Goal: Task Accomplishment & Management: Complete application form

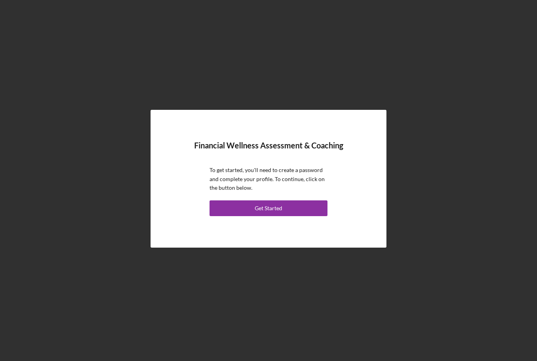
click at [290, 216] on button "Get Started" at bounding box center [269, 208] width 118 height 16
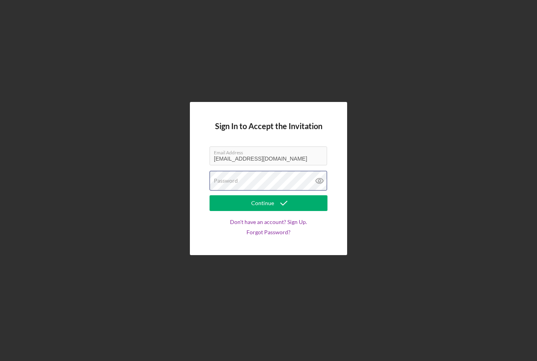
click at [257, 190] on div "Password" at bounding box center [269, 181] width 118 height 20
click at [269, 211] on button "Continue" at bounding box center [269, 203] width 118 height 16
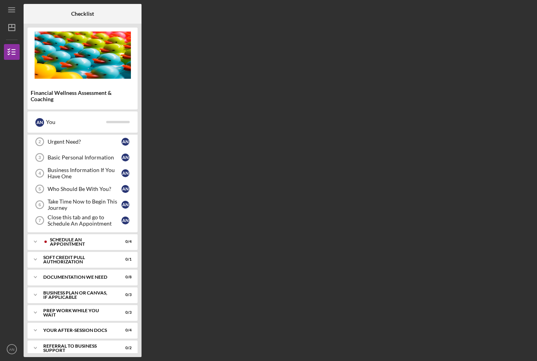
scroll to position [32, 0]
click at [57, 243] on div "Schedule An Appointment" at bounding box center [81, 242] width 62 height 9
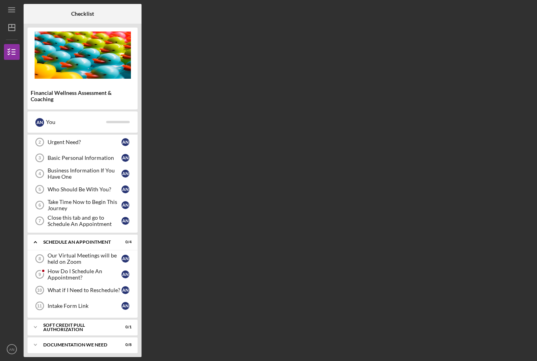
click at [55, 258] on div "Our Virtual Meetings will be held on Zoom" at bounding box center [85, 258] width 74 height 13
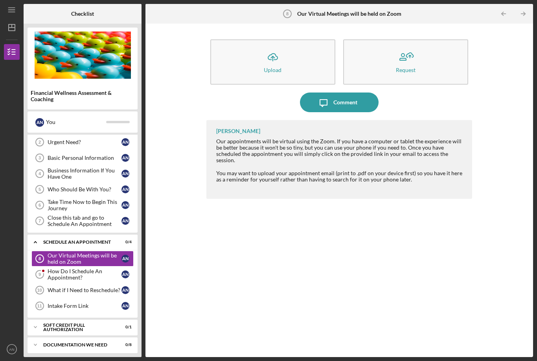
click at [495, 226] on div "Icon/Upload Upload Request Icon/Message Comment [PERSON_NAME] Our appointments …" at bounding box center [340, 190] width 380 height 325
click at [60, 252] on div "Our Virtual Meetings will be held on Zoom" at bounding box center [85, 258] width 74 height 13
click at [392, 195] on div "[PERSON_NAME] Our appointments will be virtual using the Zoom. If you have a co…" at bounding box center [340, 232] width 266 height 225
click at [84, 268] on div "How Do I Schedule An Appointment?" at bounding box center [85, 274] width 74 height 13
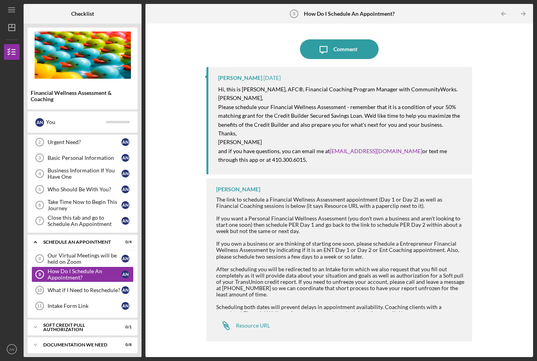
click at [352, 266] on div "After scheduling you will be redirected to an Intake form which we also request…" at bounding box center [340, 281] width 248 height 31
click at [100, 287] on div "What if I Need to Reschedule?" at bounding box center [85, 290] width 74 height 6
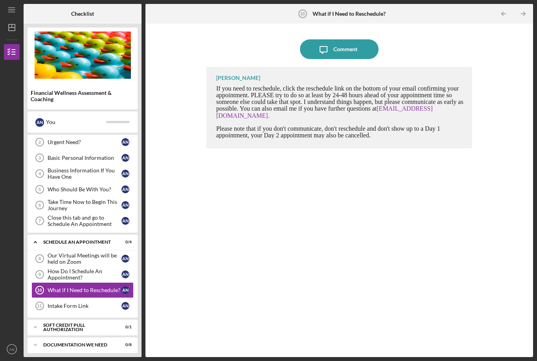
click at [38, 234] on icon "Icon/Expander" at bounding box center [36, 242] width 16 height 16
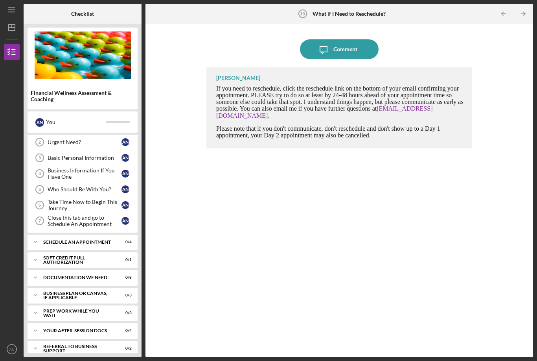
click at [41, 234] on icon "Icon/Expander" at bounding box center [36, 242] width 16 height 16
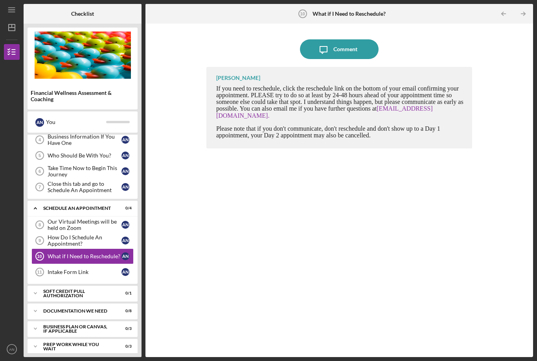
scroll to position [66, 0]
click at [405, 105] on link "[EMAIL_ADDRESS][DOMAIN_NAME]" at bounding box center [324, 111] width 217 height 13
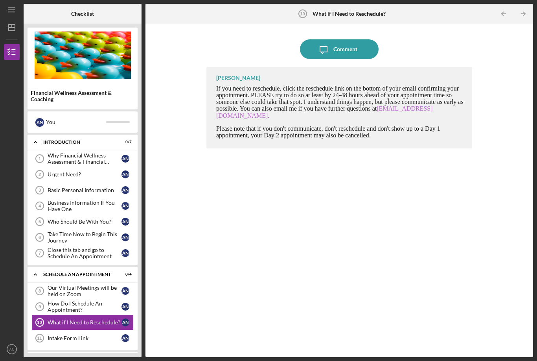
scroll to position [0, 0]
click at [60, 152] on div "Why Financial Wellness Assessment & Financial Coaching?" at bounding box center [85, 158] width 74 height 13
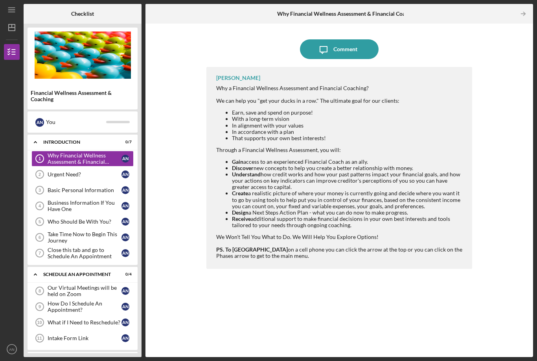
click at [467, 261] on div "[PERSON_NAME] Why a Financial Wellness Assessment and Financial Coaching? We ca…" at bounding box center [340, 206] width 266 height 278
click at [64, 152] on div "Why Financial Wellness Assessment & Financial Coaching?" at bounding box center [85, 158] width 74 height 13
click at [56, 171] on div "Urgent Need?" at bounding box center [85, 174] width 74 height 6
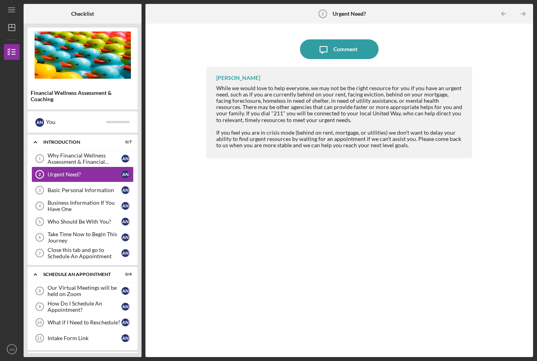
click at [458, 255] on div "[PERSON_NAME] While we would love to help everyone, we may not be the right res…" at bounding box center [340, 206] width 266 height 278
click at [57, 187] on div "Basic Personal Information" at bounding box center [85, 190] width 74 height 6
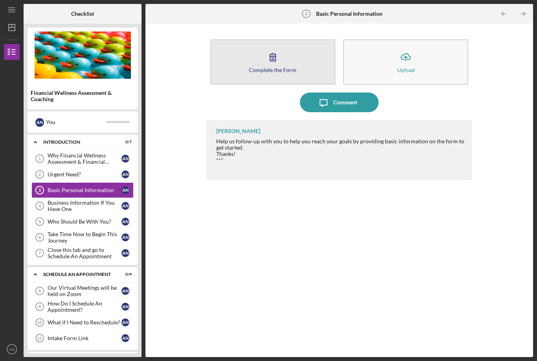
click at [269, 47] on icon "button" at bounding box center [273, 57] width 20 height 20
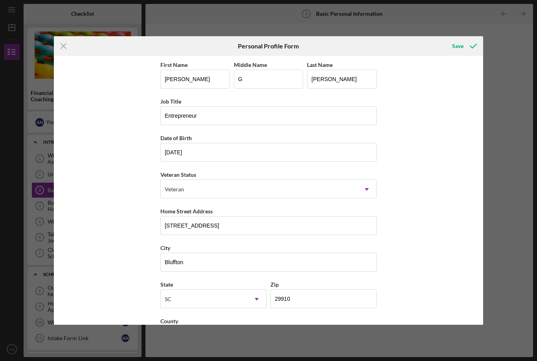
click at [2, 13] on div "Icon/Menu Close Personal Profile Form Save First Name [PERSON_NAME] Middle Name…" at bounding box center [268, 180] width 537 height 361
click at [364, 80] on input "[PERSON_NAME]" at bounding box center [342, 79] width 70 height 19
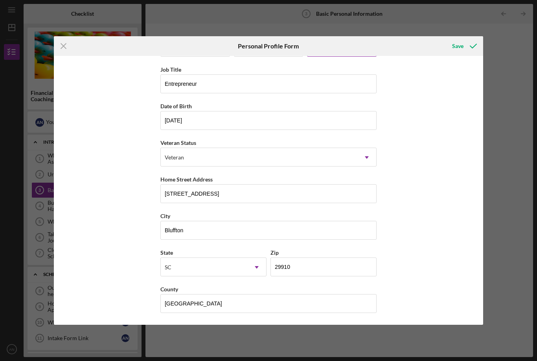
scroll to position [37, 0]
type input "[PERSON_NAME]"
click at [462, 50] on div "Save" at bounding box center [458, 46] width 11 height 16
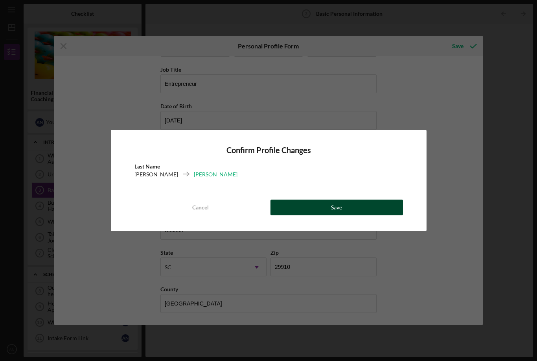
click at [352, 209] on button "Save" at bounding box center [337, 207] width 133 height 16
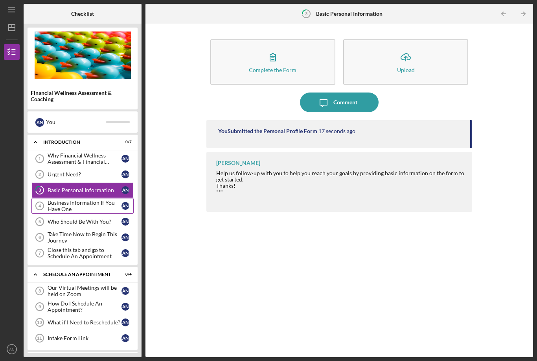
click at [54, 199] on div "Business Information If You Have One" at bounding box center [85, 205] width 74 height 13
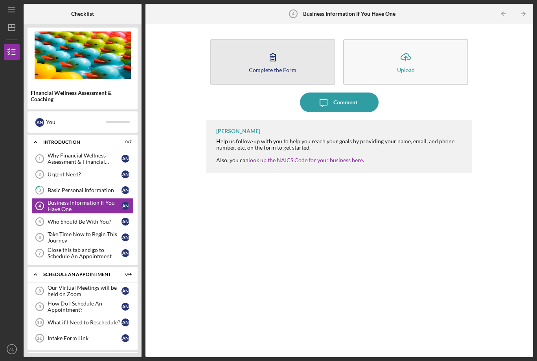
click at [283, 67] on div "Complete the Form" at bounding box center [273, 70] width 48 height 6
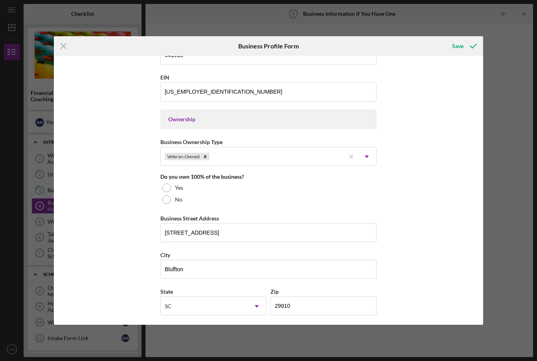
scroll to position [314, 0]
click at [172, 193] on div "Yes" at bounding box center [269, 187] width 216 height 12
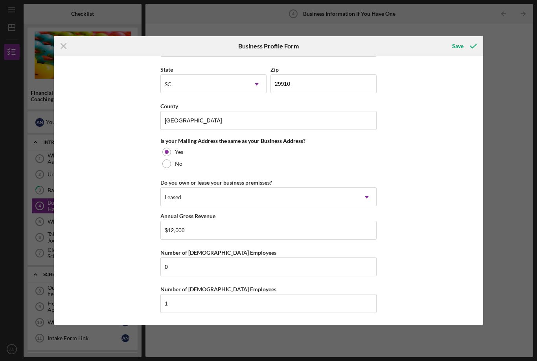
scroll to position [547, 0]
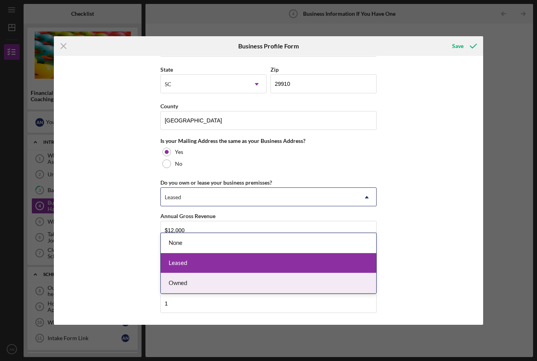
click at [339, 273] on div "Owned" at bounding box center [269, 283] width 216 height 20
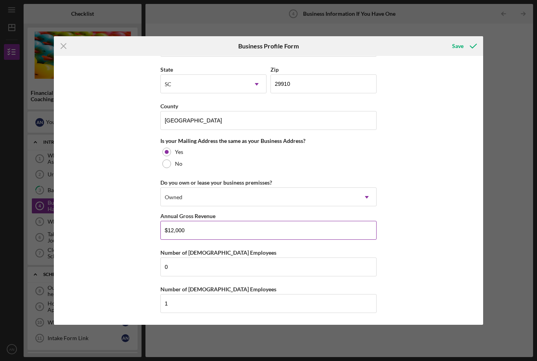
click at [356, 231] on input "$12,000" at bounding box center [269, 230] width 216 height 19
click at [401, 212] on div "Business Name LatinoLinks LLC DBA Business Start Date [DATE] Legal Structure LL…" at bounding box center [269, 190] width 430 height 269
click at [461, 45] on div "Save" at bounding box center [458, 46] width 11 height 16
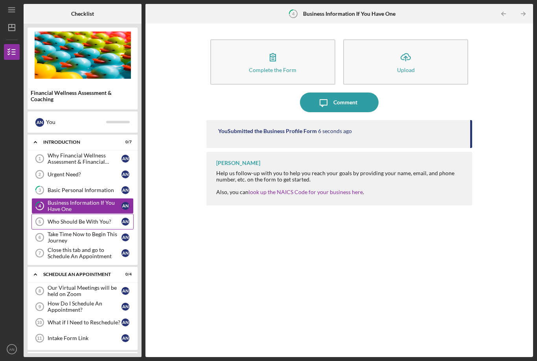
click at [61, 218] on div "Who Should Be With You?" at bounding box center [85, 221] width 74 height 6
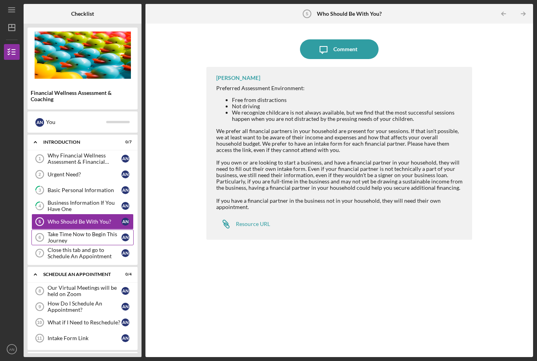
click at [54, 231] on div "Take Time Now to Begin This Journey" at bounding box center [85, 237] width 74 height 13
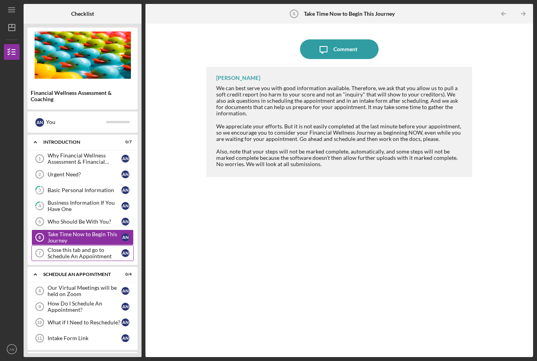
click at [57, 247] on div "Close this tab and go to Schedule An Appointment" at bounding box center [85, 253] width 74 height 13
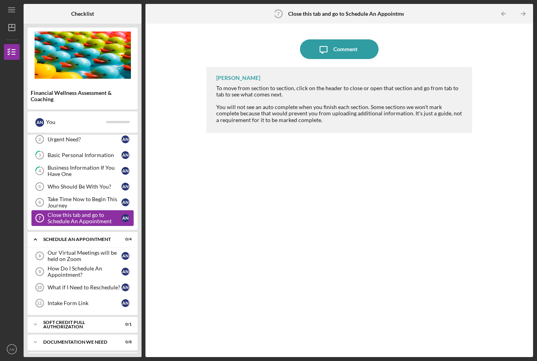
scroll to position [38, 0]
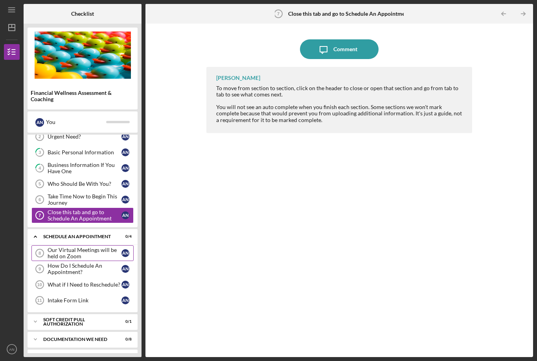
click at [63, 247] on div "Our Virtual Meetings will be held on Zoom" at bounding box center [85, 253] width 74 height 13
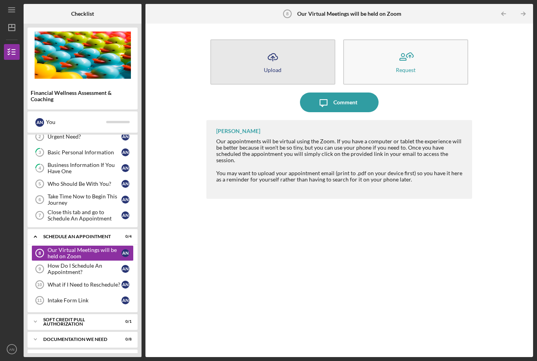
click at [281, 67] on div "Upload" at bounding box center [273, 70] width 18 height 6
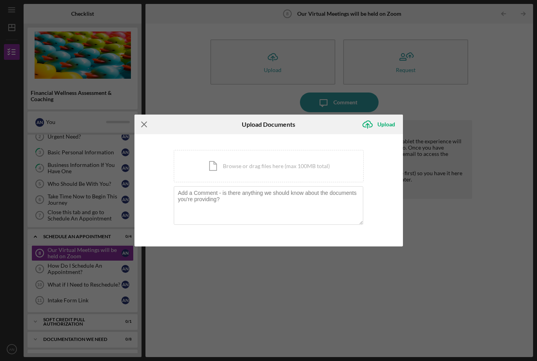
click at [145, 126] on line at bounding box center [144, 124] width 5 height 5
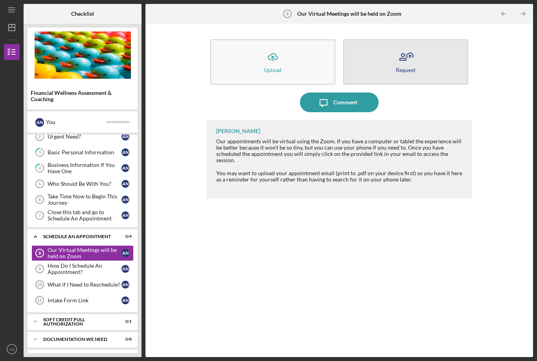
click at [403, 47] on icon "button" at bounding box center [406, 57] width 20 height 20
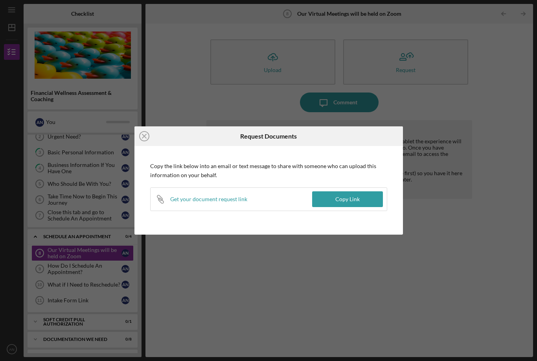
click at [294, 253] on div "Icon/Close Request Documents Copy the link below into an email or text message …" at bounding box center [268, 180] width 537 height 361
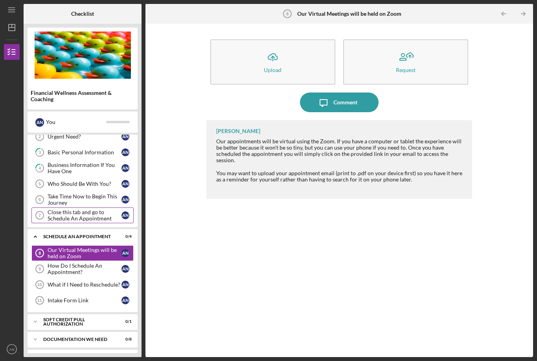
click at [58, 209] on div "Close this tab and go to Schedule An Appointment" at bounding box center [85, 215] width 74 height 13
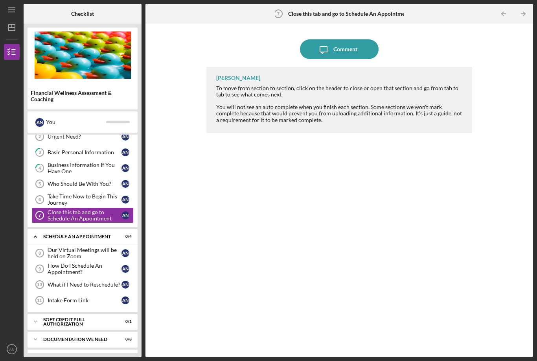
click at [465, 201] on div "[PERSON_NAME] To move from section to section, click on the header to close or …" at bounding box center [340, 206] width 266 height 278
click at [49, 193] on div "Take Time Now to Begin This Journey" at bounding box center [85, 199] width 74 height 13
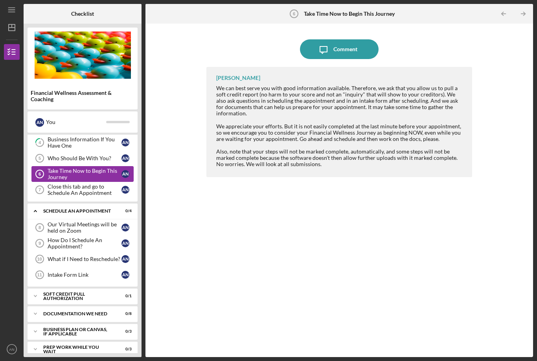
scroll to position [65, 0]
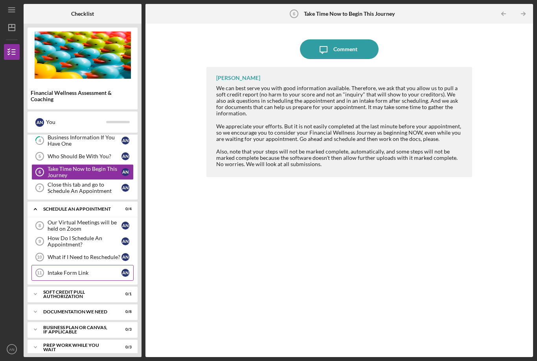
click at [48, 263] on icon "Intake Form Link 11" at bounding box center [40, 273] width 20 height 20
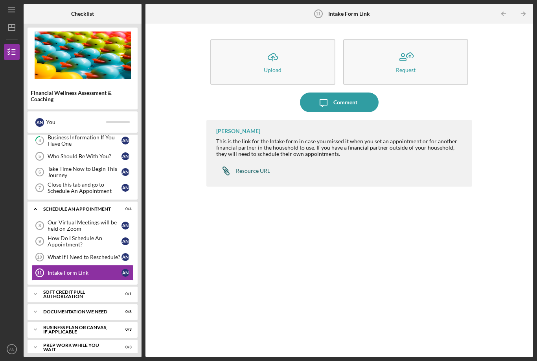
click at [256, 168] on div "Resource URL" at bounding box center [253, 171] width 34 height 6
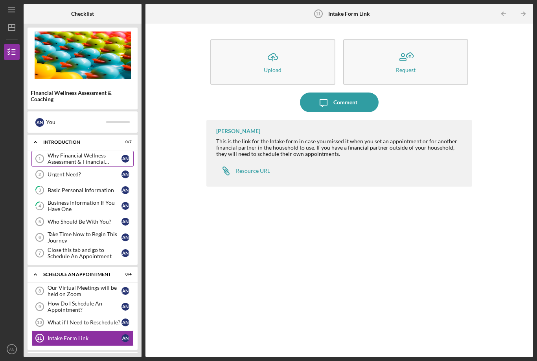
click at [55, 152] on div "Why Financial Wellness Assessment & Financial Coaching?" at bounding box center [85, 158] width 74 height 13
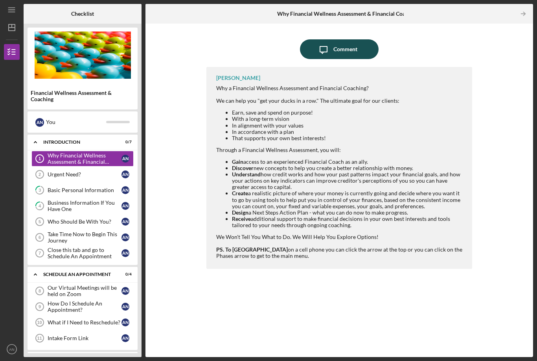
click at [345, 39] on div "Comment" at bounding box center [346, 49] width 24 height 20
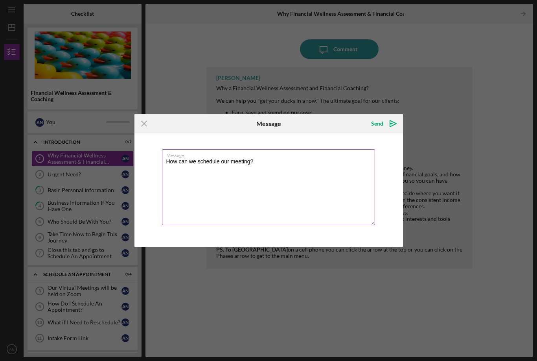
click at [303, 170] on textarea "How can we schedule our meeting?" at bounding box center [268, 187] width 213 height 76
type textarea "How can we schedule our meeting?"
click at [381, 124] on div "Send" at bounding box center [377, 124] width 12 height 16
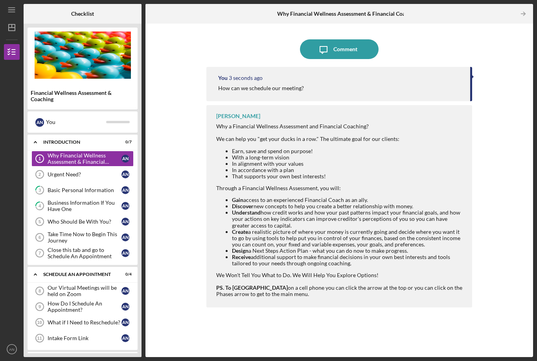
click at [460, 284] on div "You 3 seconds ago How can we schedule our meeting? [PERSON_NAME] Why a Financia…" at bounding box center [340, 206] width 266 height 278
click at [49, 115] on div "You" at bounding box center [76, 121] width 60 height 13
click at [52, 166] on link "Urgent Need? 2 Urgent Need? A N" at bounding box center [82, 174] width 102 height 16
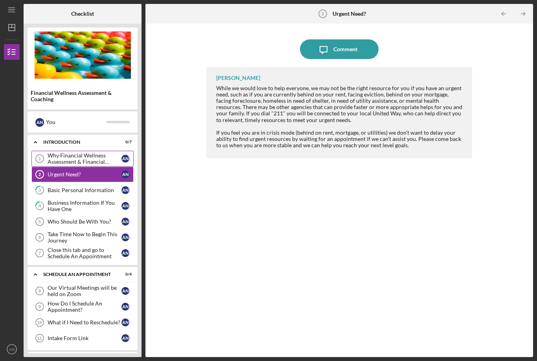
click at [78, 152] on div "Why Financial Wellness Assessment & Financial Coaching?" at bounding box center [85, 158] width 74 height 13
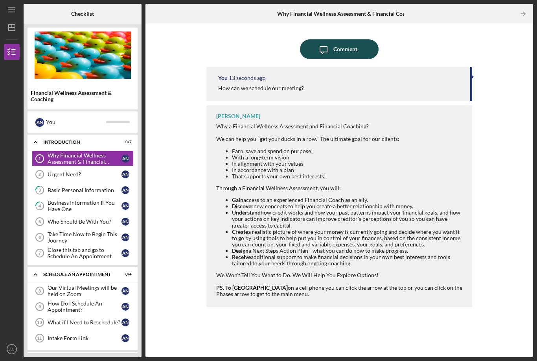
click at [329, 39] on icon "Icon/Message" at bounding box center [324, 49] width 20 height 20
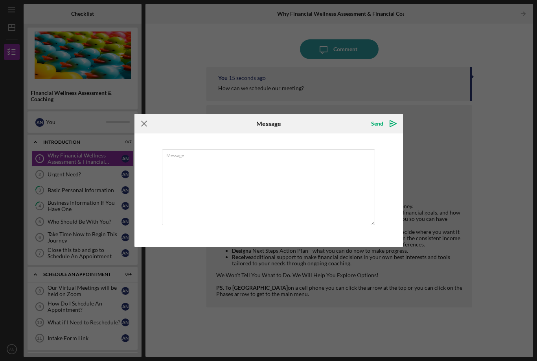
click at [145, 132] on form "Icon/Menu Close Message Send Icon/icon-invite-send Message Cancel Send Icon/ico…" at bounding box center [269, 180] width 269 height 133
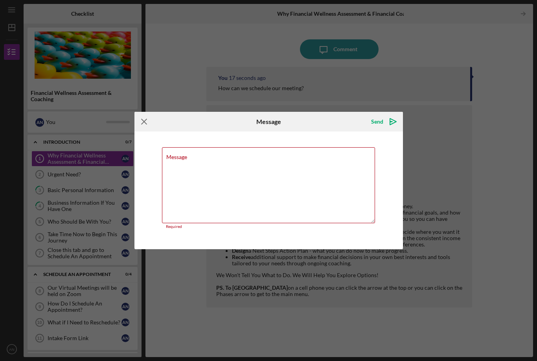
click at [148, 124] on icon "Icon/Menu Close" at bounding box center [145, 122] width 20 height 20
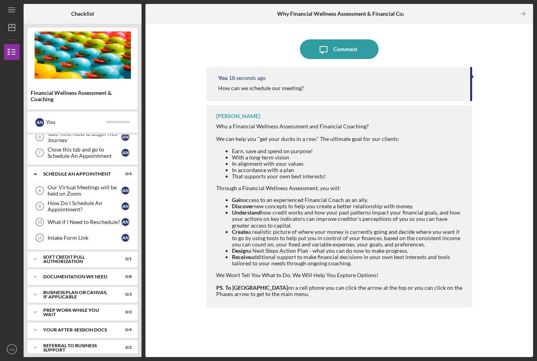
scroll to position [100, 0]
click at [42, 358] on icon "Icon/Expander" at bounding box center [36, 366] width 16 height 16
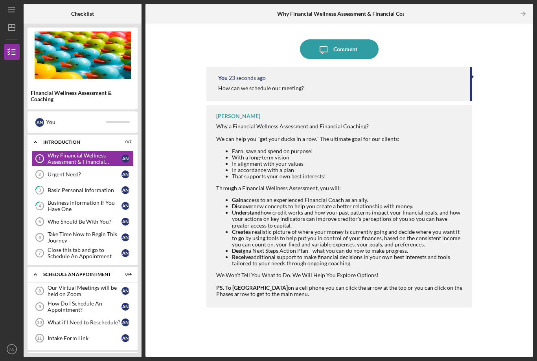
scroll to position [0, 0]
click at [178, 71] on div "Icon/Message Comment You 27 seconds ago How can we schedule our meeting? [PERSO…" at bounding box center [340, 190] width 380 height 325
click at [184, 39] on div "Icon/Message Comment You 29 seconds ago How can we schedule our meeting? [PERSO…" at bounding box center [340, 190] width 380 height 325
click at [89, 31] on img at bounding box center [83, 54] width 110 height 47
